Goal: Task Accomplishment & Management: Manage account settings

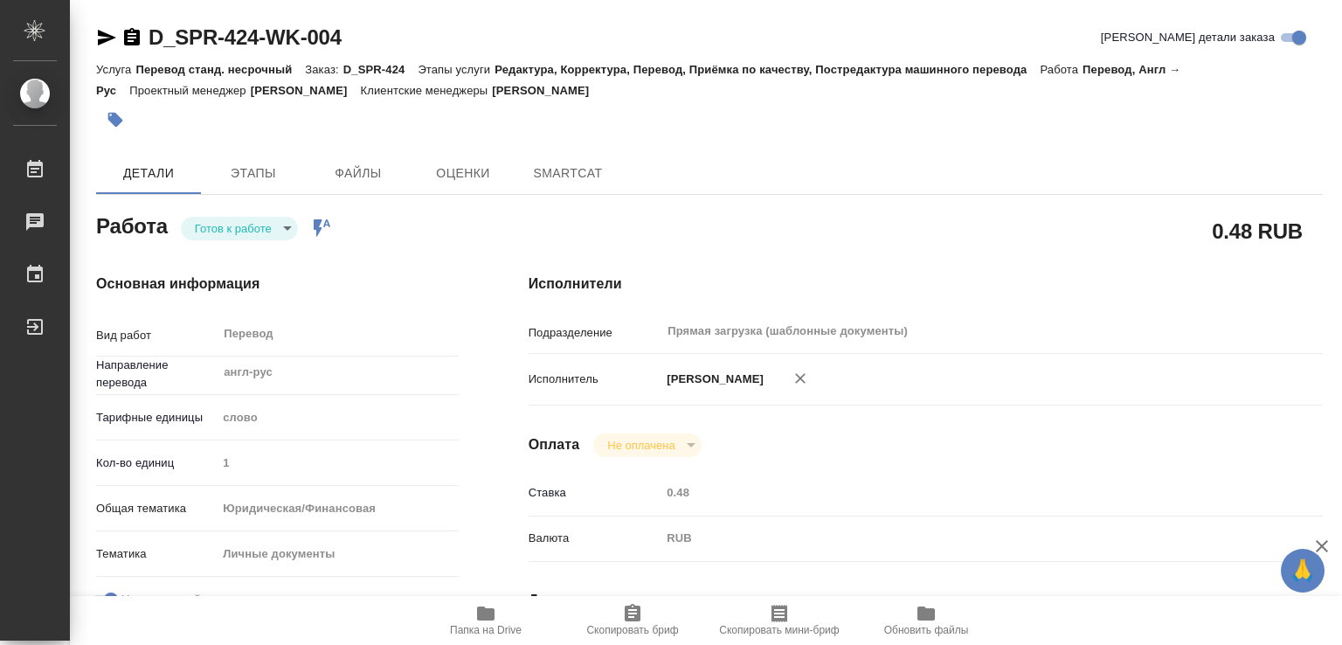
type textarea "x"
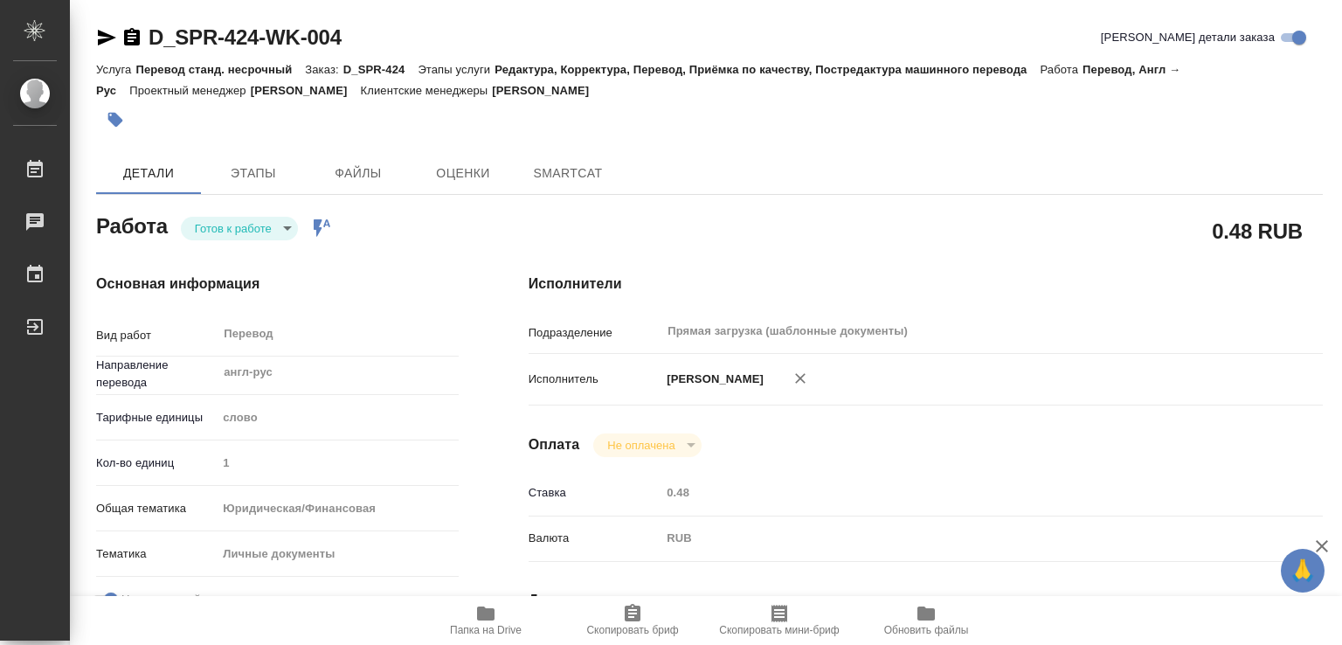
type textarea "x"
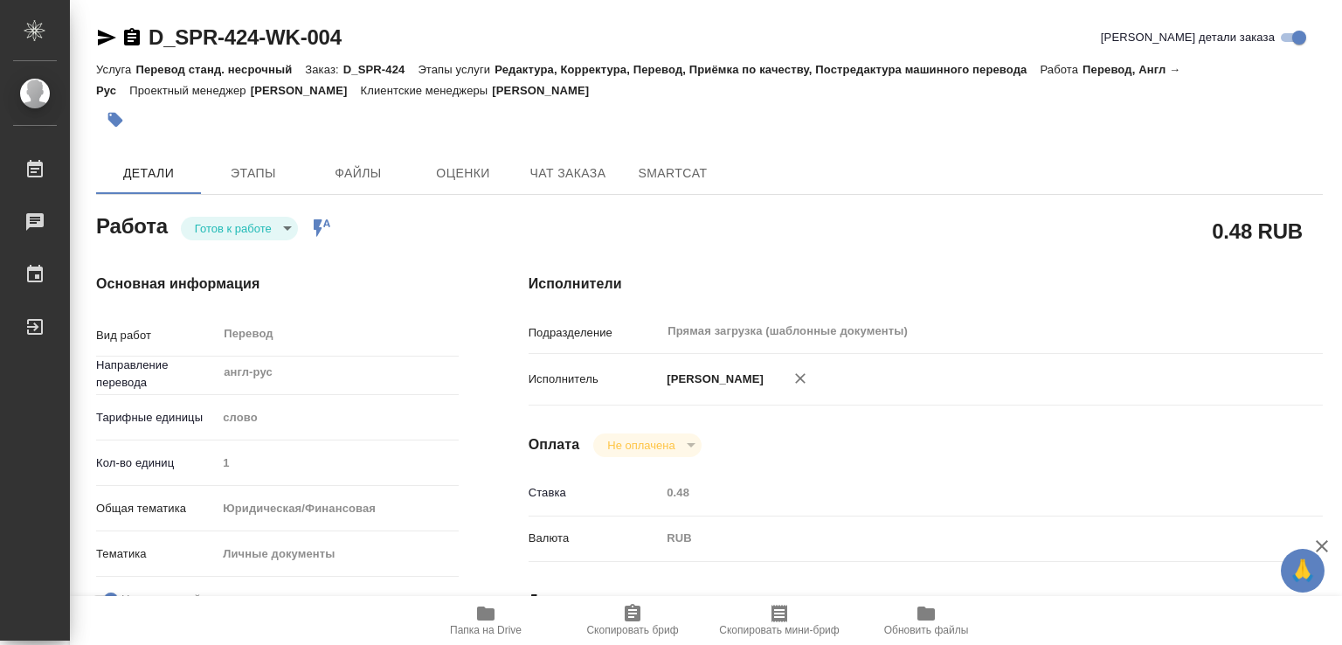
type textarea "x"
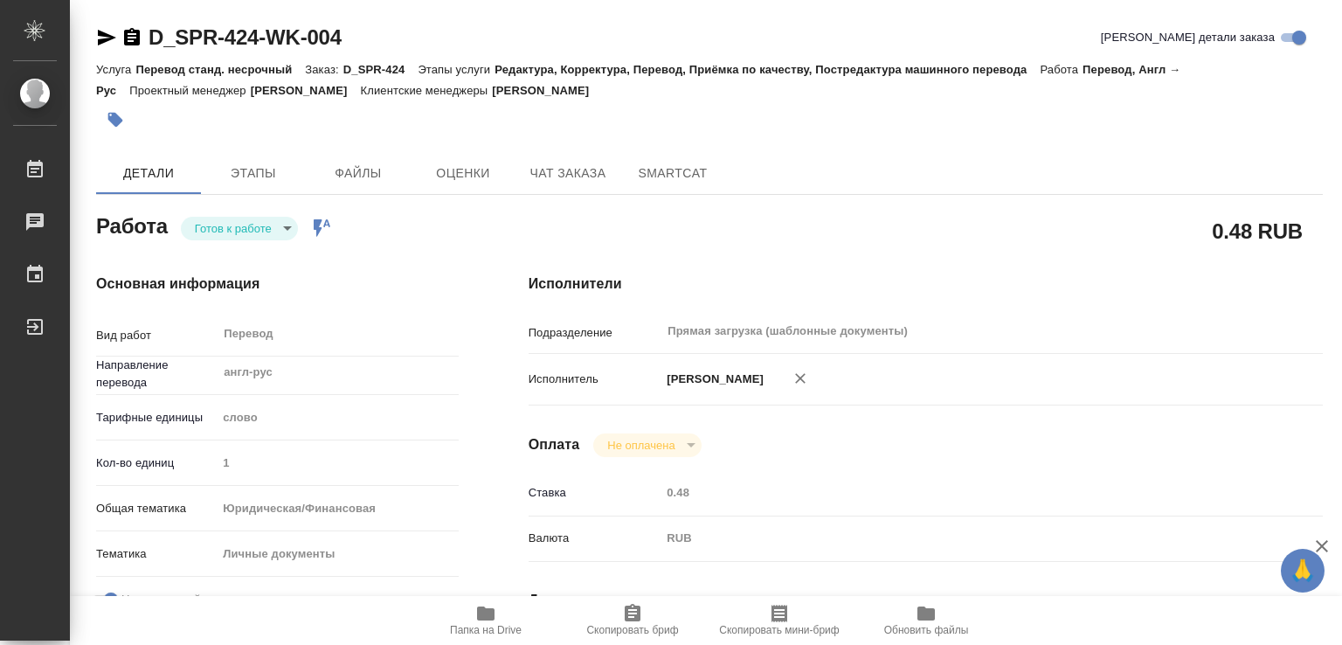
type textarea "x"
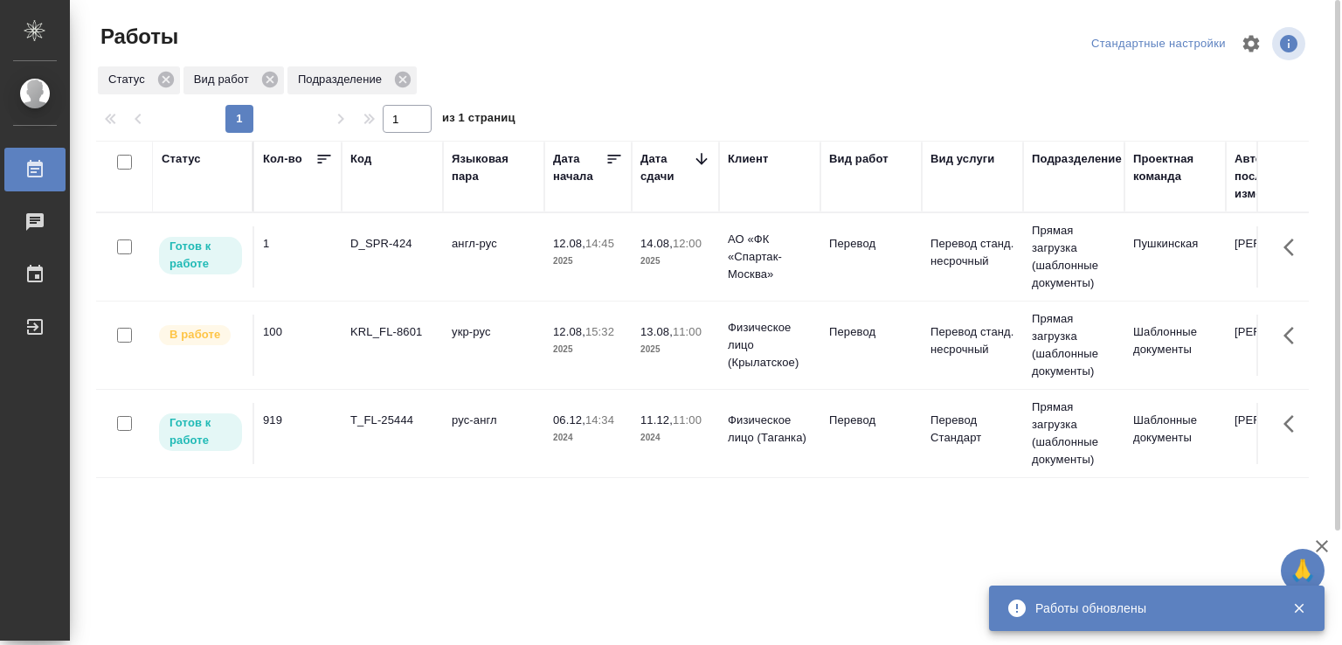
click at [384, 287] on td "KRL_FL-8601" at bounding box center [392, 256] width 101 height 61
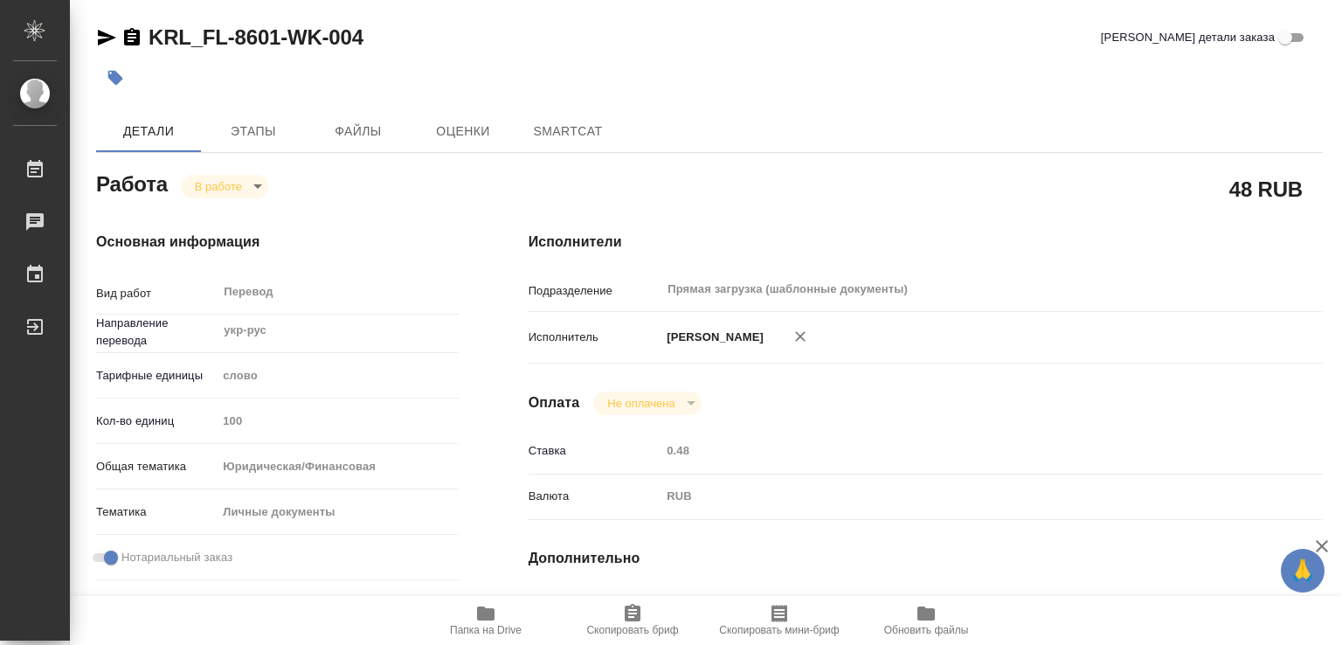
type textarea "x"
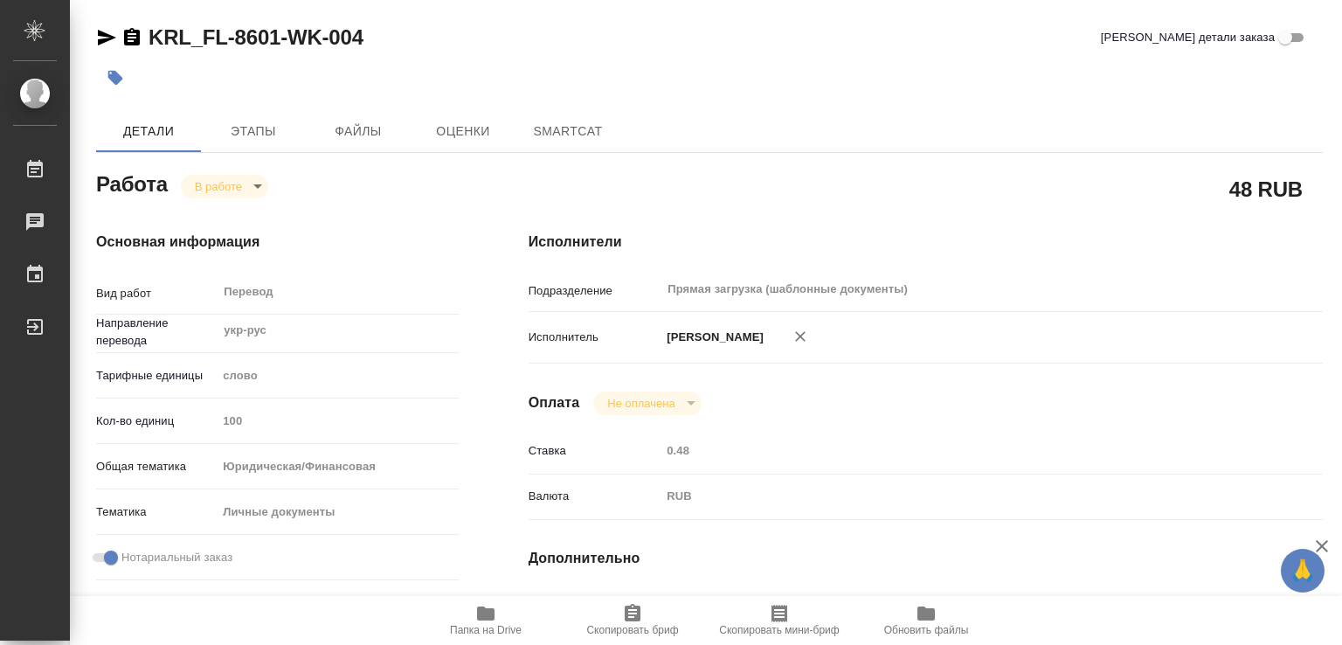
type textarea "x"
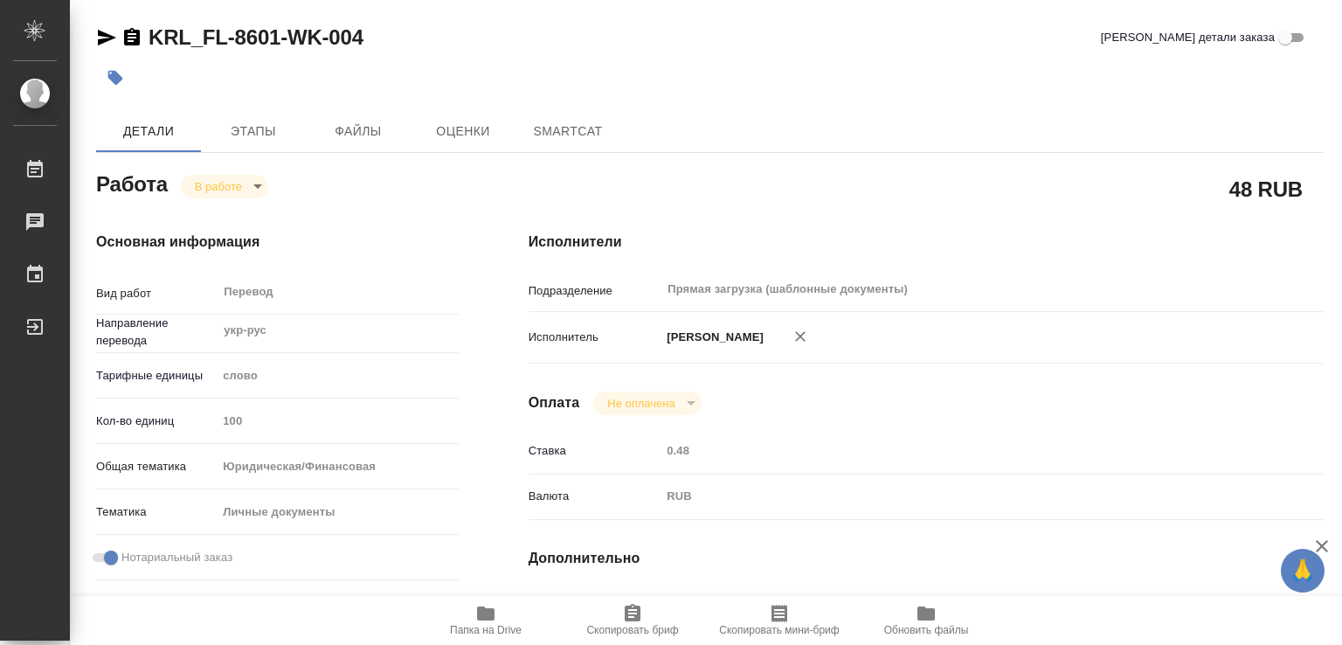
click at [114, 82] on icon "button" at bounding box center [115, 78] width 15 height 15
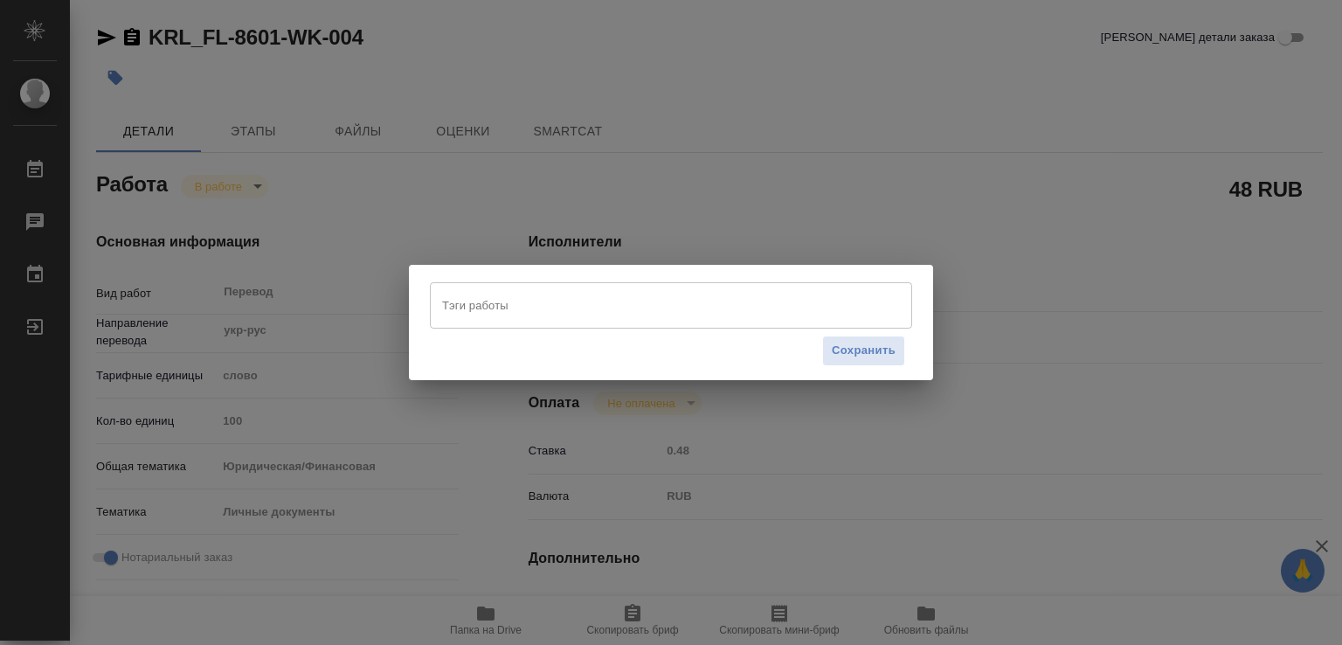
type textarea "x"
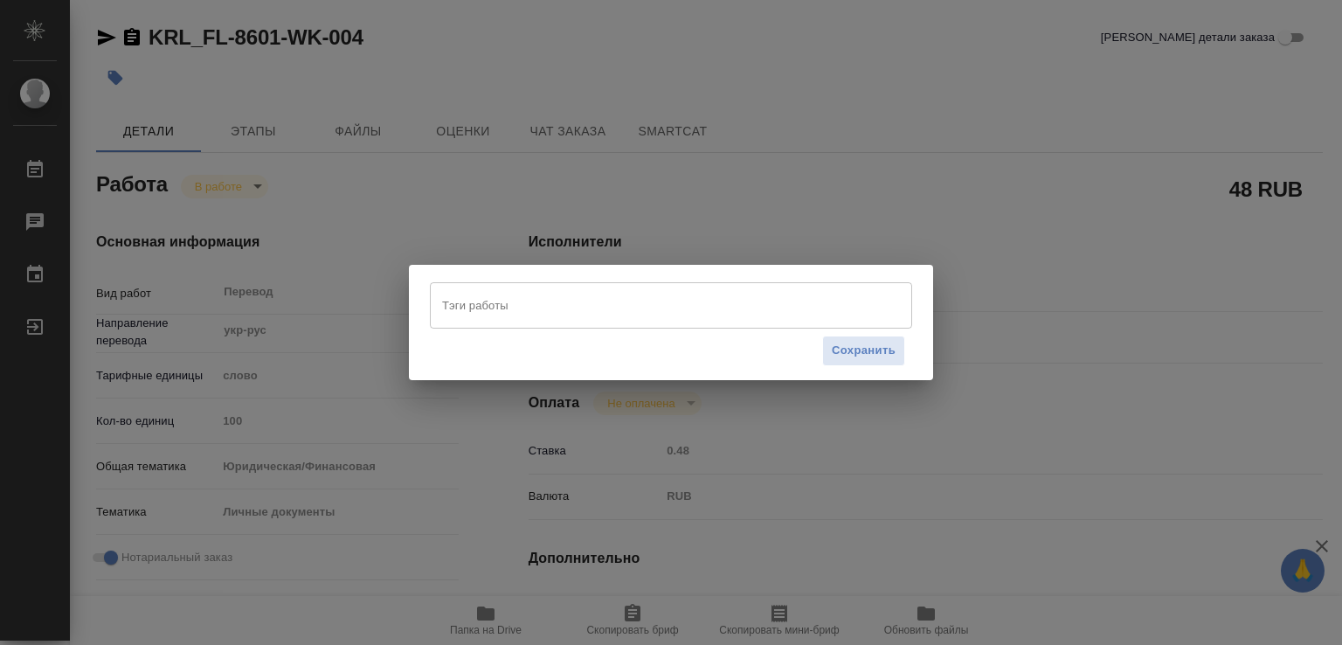
click at [457, 308] on input "Тэги работы" at bounding box center [654, 305] width 433 height 30
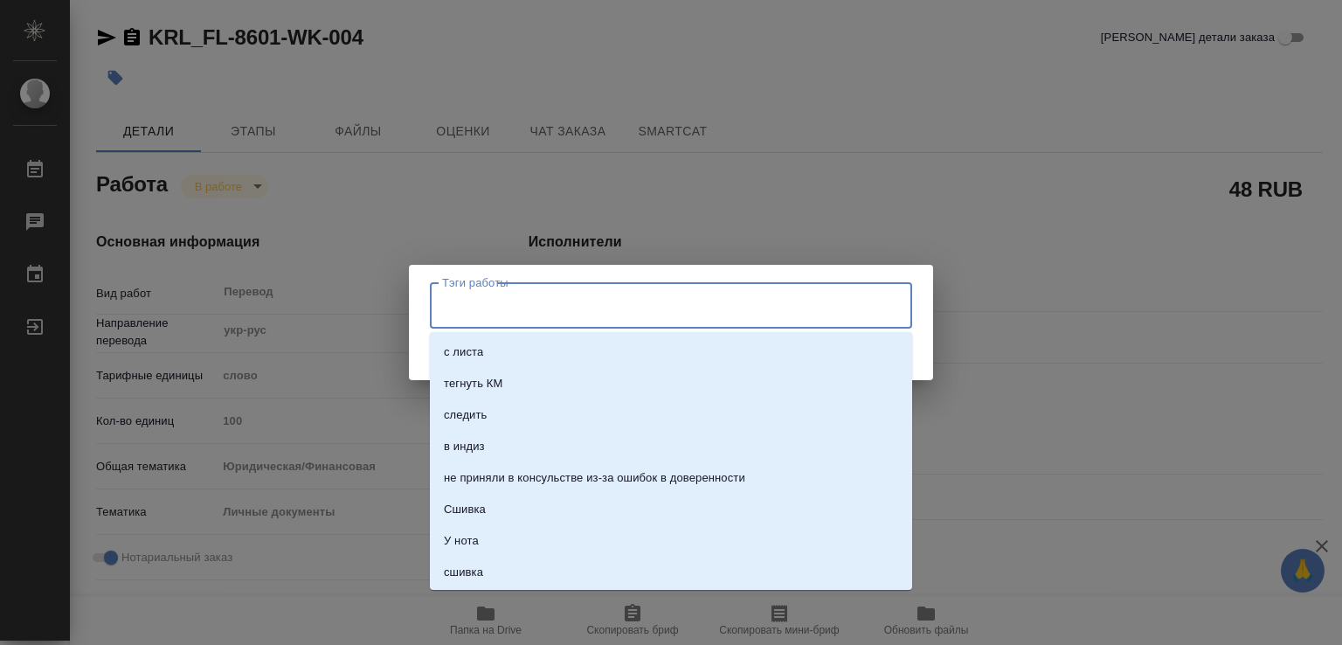
type textarea "x"
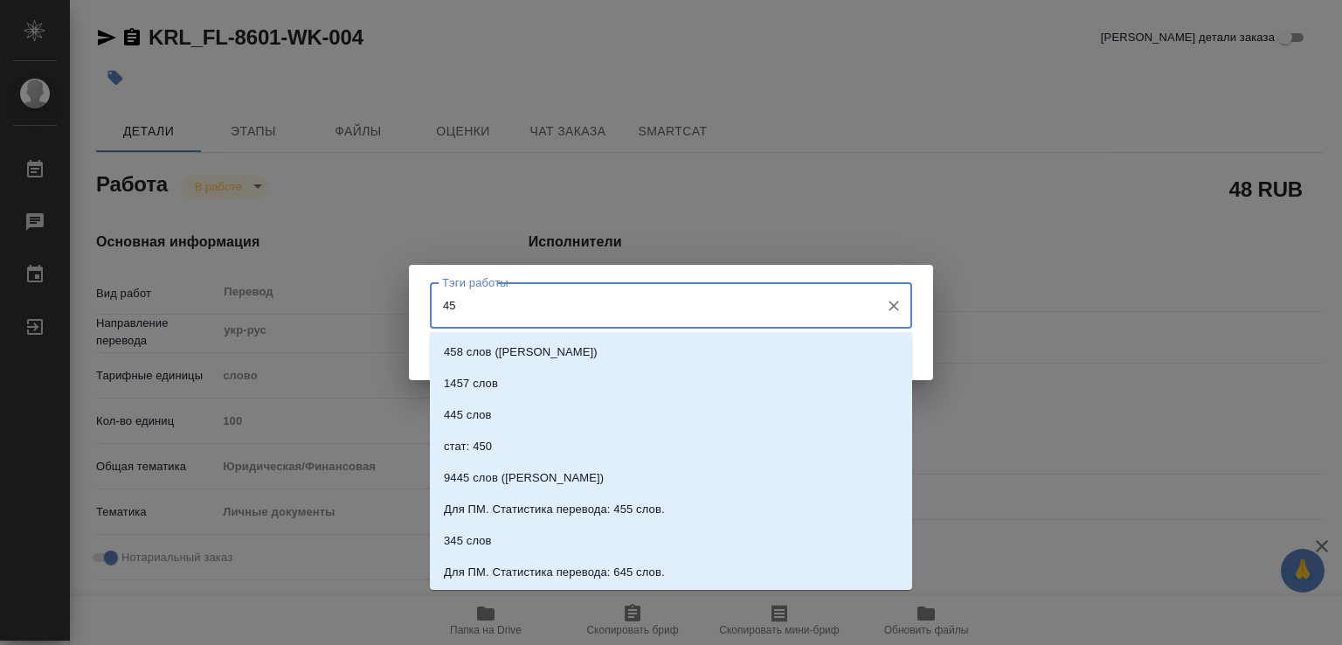
type input "450"
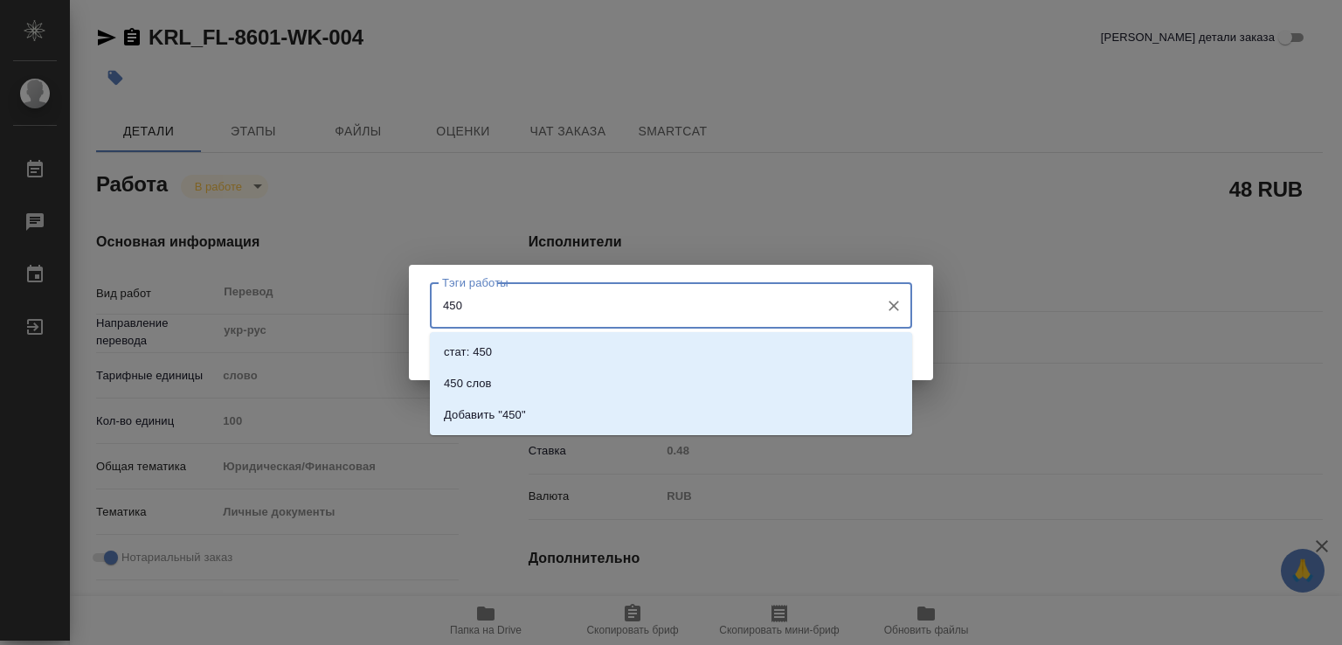
type textarea "x"
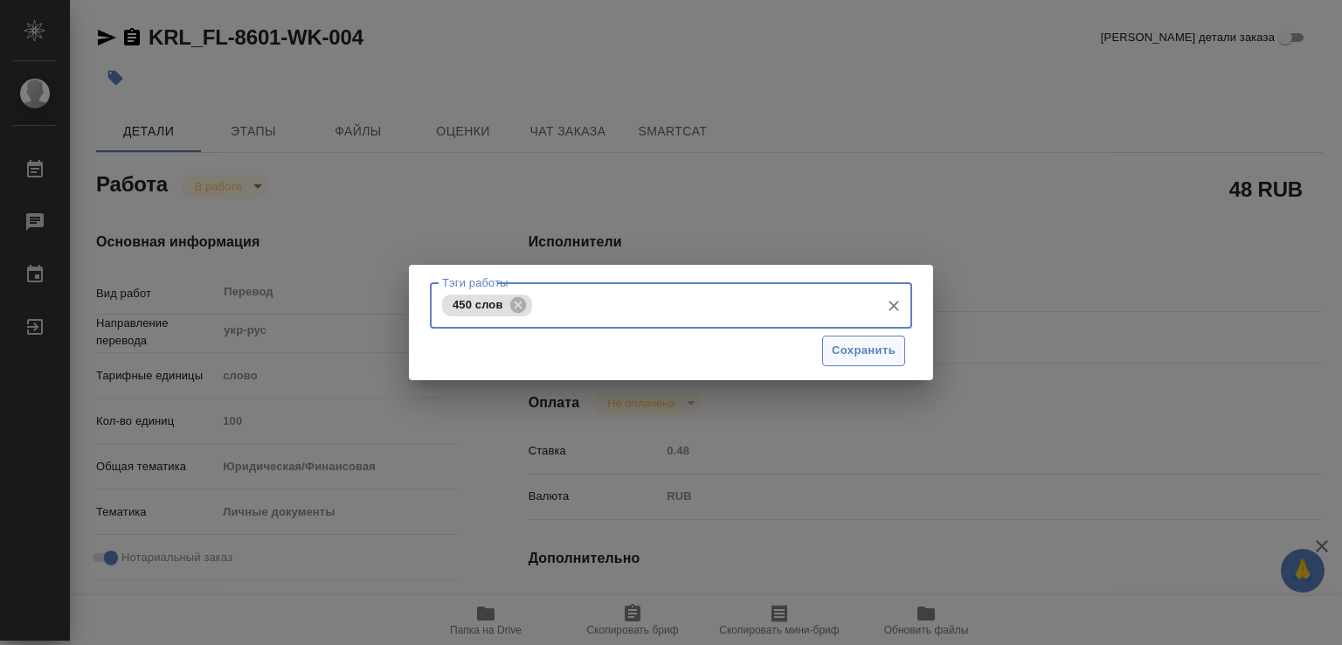
click at [846, 355] on span "Сохранить" at bounding box center [864, 351] width 64 height 20
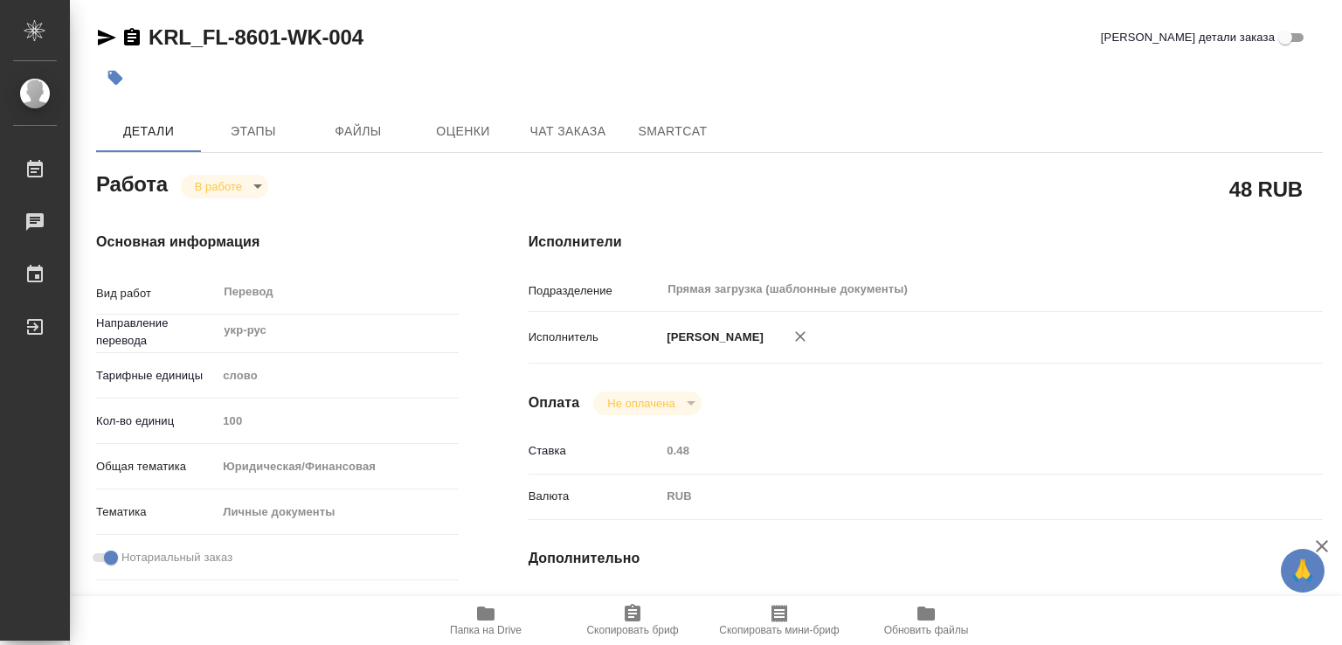
type input "inProgress"
type textarea "Перевод"
type textarea "x"
type input "укр-рус"
type input "5a8b1489cc6b4906c91bfd90"
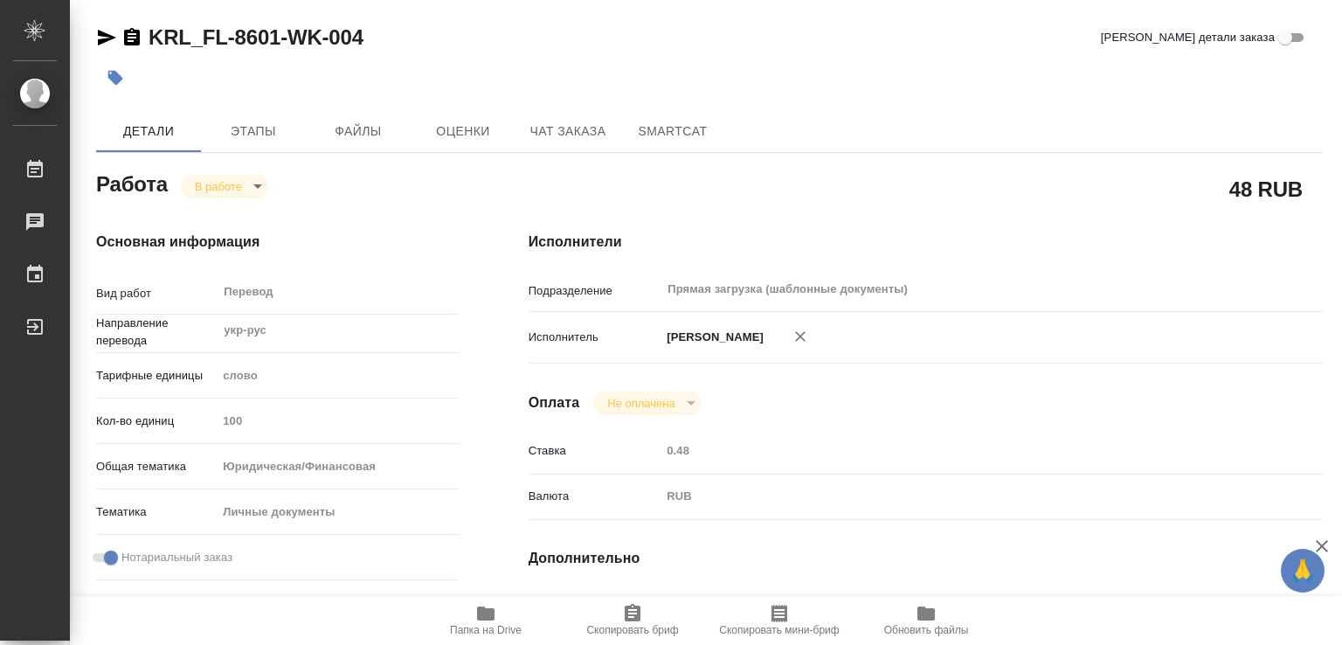
type input "100"
type input "yr-fn"
type input "5a8b8b956a9677013d343cfe"
checkbox input "true"
type input "12.08.2025 15:32"
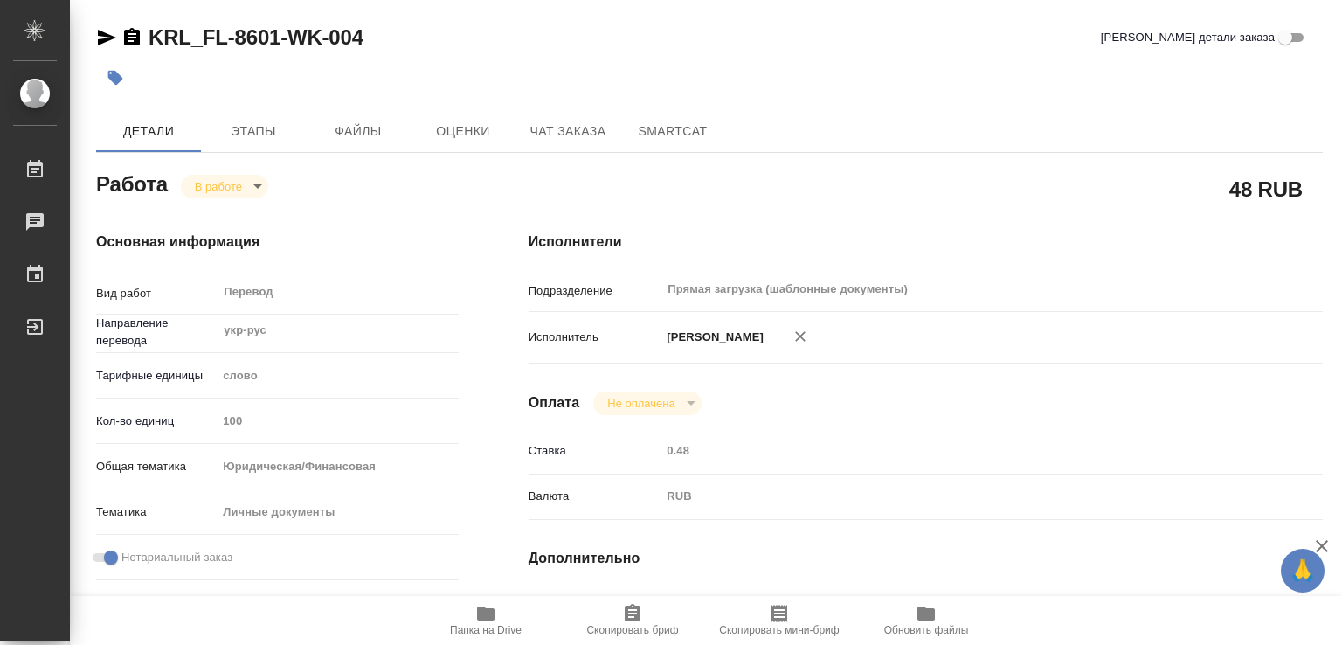
type input "12.08.2025 16:46"
type input "13.08.2025 11:00"
type input "13.08.2025 12:00"
type input "Прямая загрузка (шаблонные документы)"
type input "notPayed"
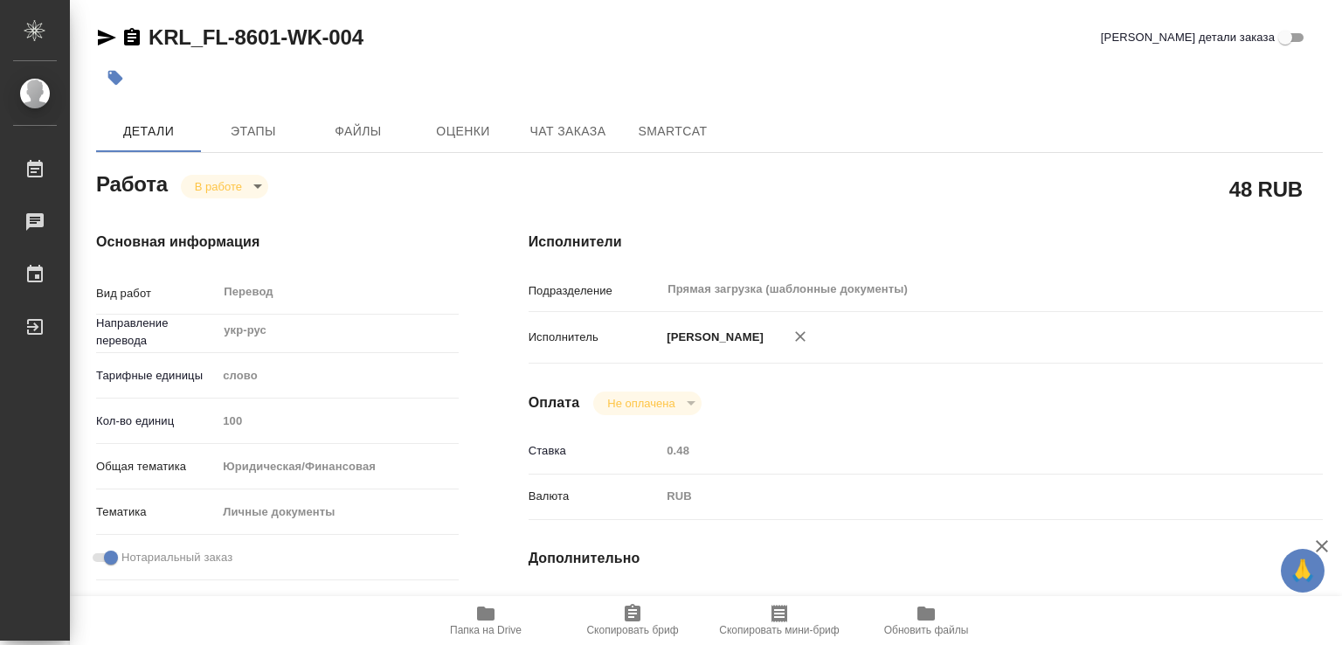
type input "0.48"
type input "RUB"
type input "Тарабановская Анастасия"
type textarea "x"
type textarea "/Clients/FL_KRL/Orders/KRL_FL-8601/Translated/KRL_FL-8601-WK-004"
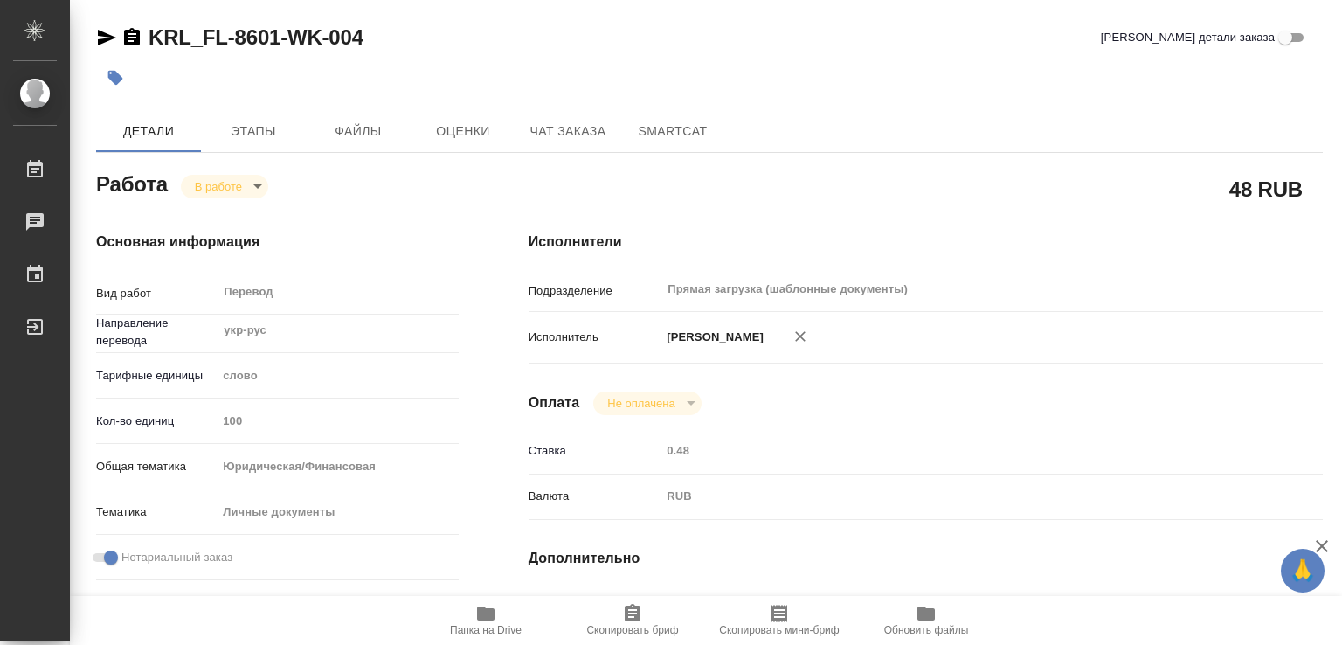
type textarea "x"
type input "KRL_FL-8601"
type input "Перевод станд. несрочный"
type input "Редактура, Корректура, Постредактура машинного перевода, Приёмка по качеству, П…"
type input "Касымов Тимур"
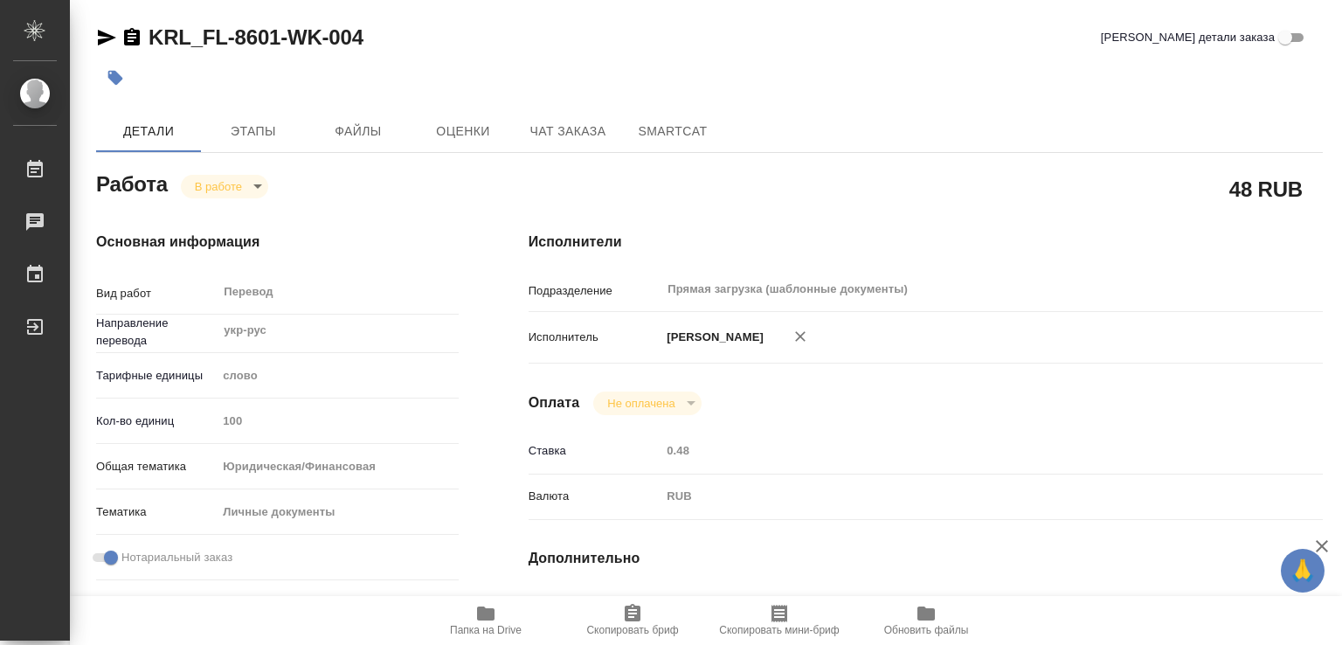
type input "/Clients/FL_KRL/Orders/KRL_FL-8601"
type textarea "x"
type textarea "НОТ Гражданство \ Сахарово"
type textarea "x"
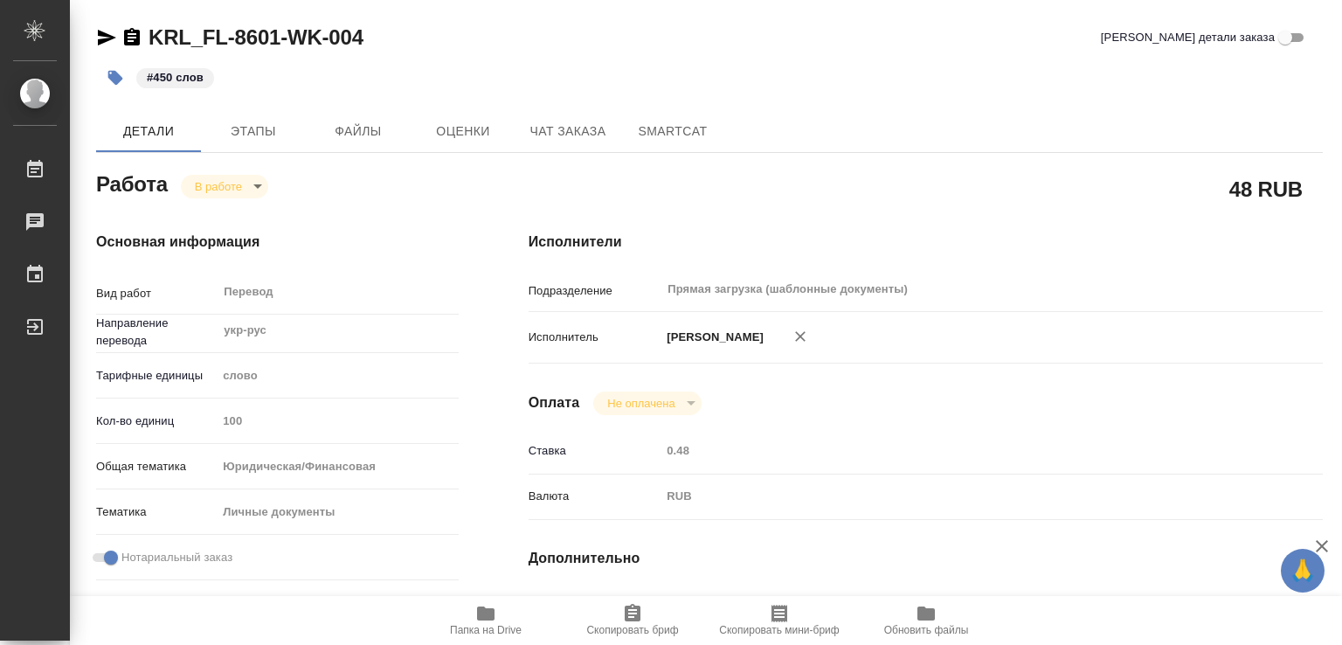
type textarea "x"
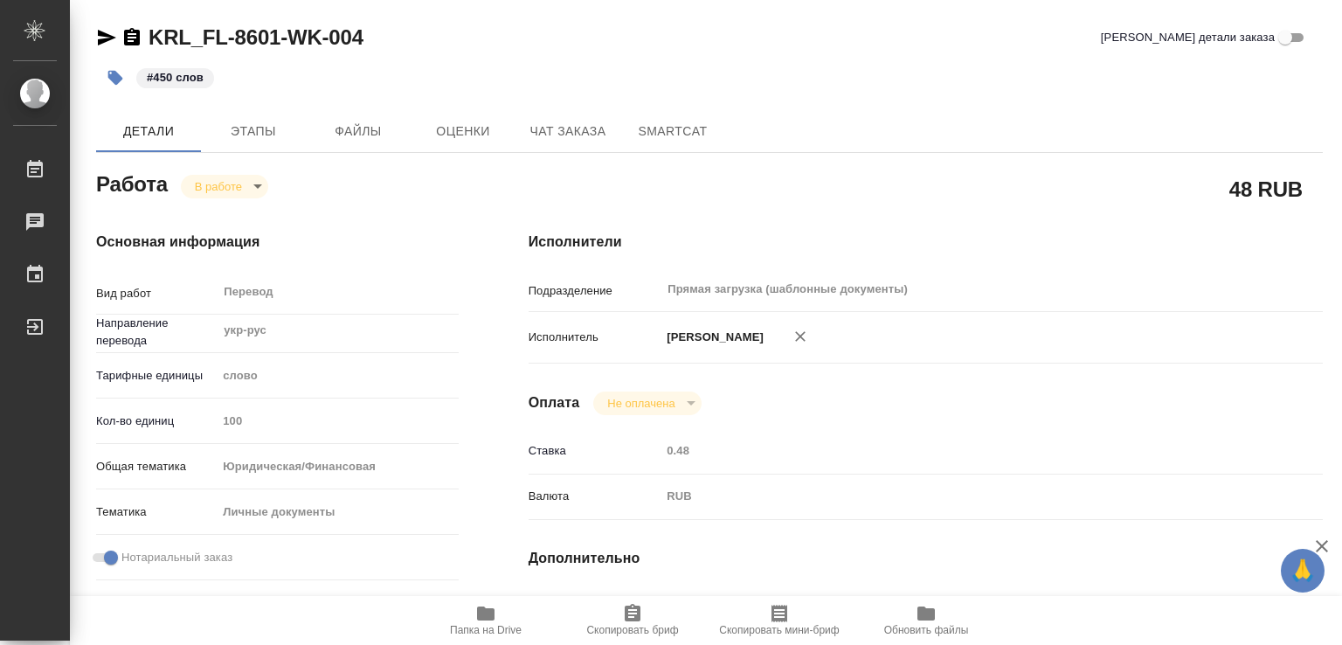
type textarea "x"
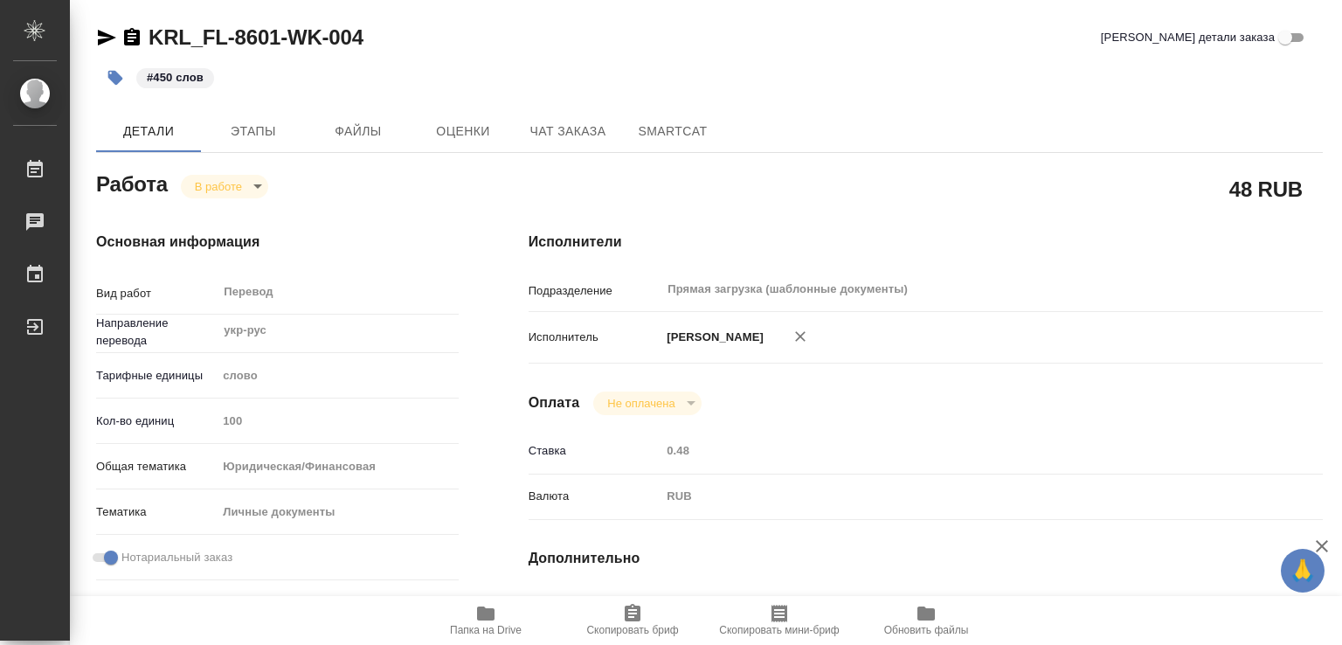
type textarea "x"
click at [474, 630] on span "Папка на Drive" at bounding box center [486, 630] width 72 height 12
